Goal: Answer question/provide support: Answer question/provide support

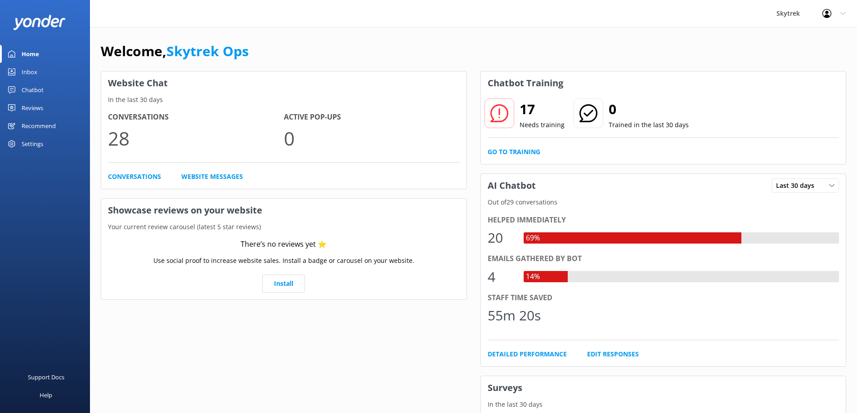
click at [44, 73] on link "Inbox" at bounding box center [45, 72] width 90 height 18
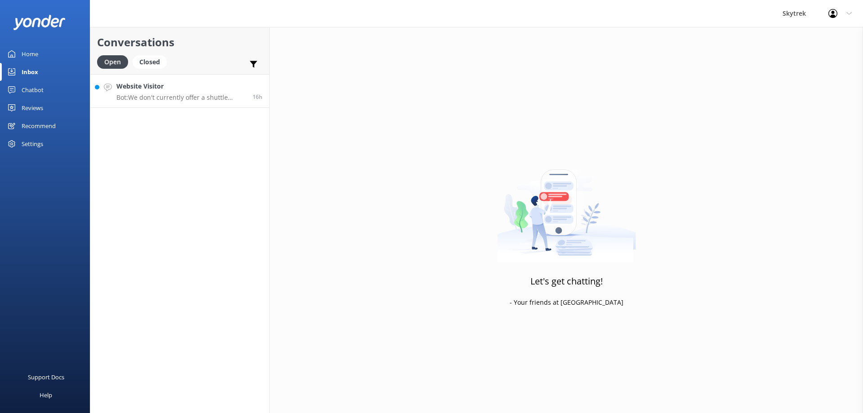
drag, startPoint x: 202, startPoint y: 98, endPoint x: 200, endPoint y: 103, distance: 5.0
click at [202, 99] on p "Bot: We don't currently offer a shuttle service for flights booked for [GEOGRAP…" at bounding box center [180, 98] width 129 height 8
